Goal: Information Seeking & Learning: Learn about a topic

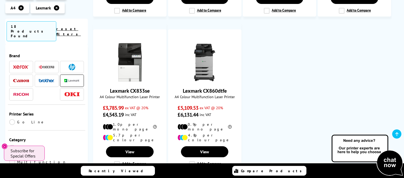
scroll to position [278, 0]
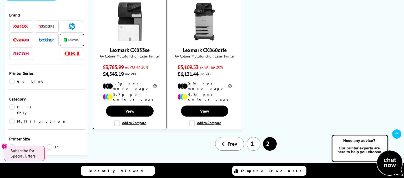
click at [131, 27] on img at bounding box center [129, 21] width 39 height 39
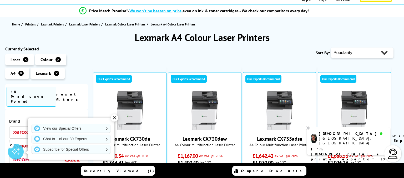
scroll to position [55, 0]
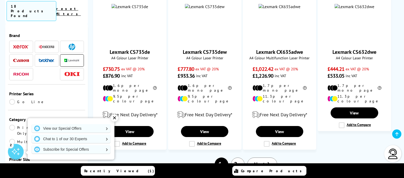
scroll to position [477, 0]
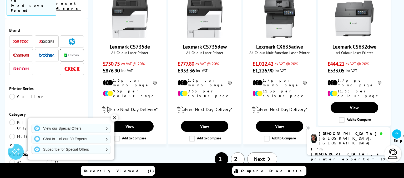
click at [115, 118] on div "✕" at bounding box center [114, 117] width 7 height 7
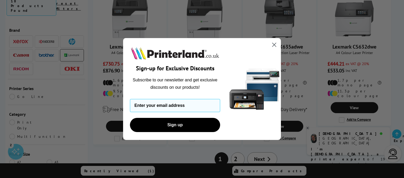
click at [274, 45] on circle "Close dialog" at bounding box center [274, 44] width 9 height 9
